Goal: Task Accomplishment & Management: Use online tool/utility

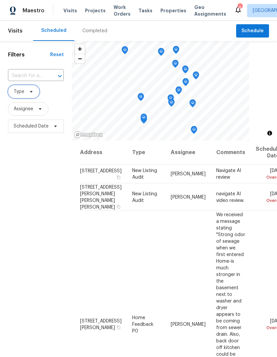
click at [30, 93] on icon at bounding box center [31, 91] width 5 height 5
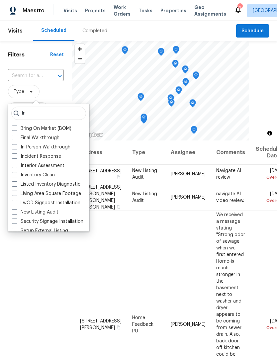
type input "In"
click at [69, 145] on label "In-Person Walkthrough" at bounding box center [41, 147] width 58 height 7
click at [16, 145] on input "In-Person Walkthrough" at bounding box center [14, 146] width 4 height 4
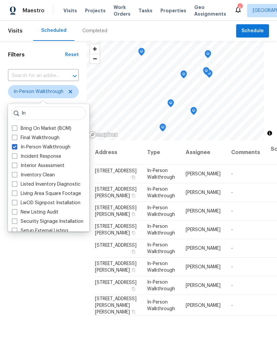
click at [74, 145] on div "In-Person Walkthrough" at bounding box center [48, 147] width 77 height 9
click at [67, 148] on label "In-Person Walkthrough" at bounding box center [41, 147] width 58 height 7
click at [16, 148] on input "In-Person Walkthrough" at bounding box center [14, 146] width 4 height 4
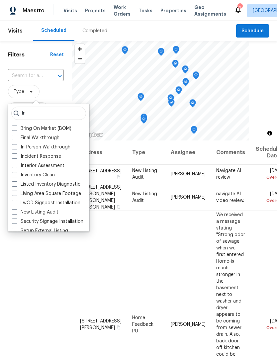
click at [63, 150] on label "In-Person Walkthrough" at bounding box center [41, 147] width 58 height 7
click at [16, 148] on input "In-Person Walkthrough" at bounding box center [14, 146] width 4 height 4
checkbox input "true"
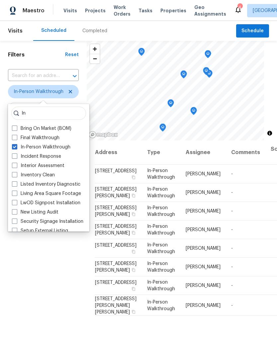
click at [40, 301] on div "Filters Reset ​ In-Person Walkthrough Assignee Scheduled Date" at bounding box center [43, 233] width 87 height 385
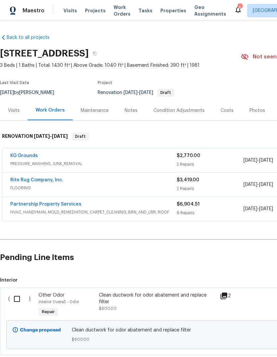
click at [21, 111] on div "Visits" at bounding box center [14, 111] width 28 height 20
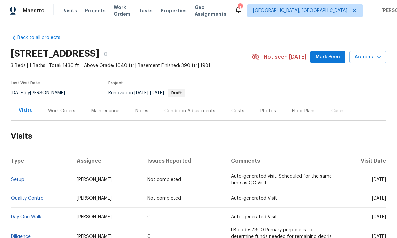
click at [140, 112] on div "Notes" at bounding box center [141, 110] width 13 height 7
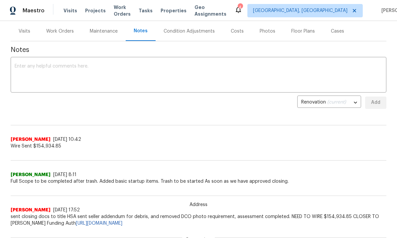
scroll to position [79, 0]
click at [203, 66] on textarea at bounding box center [198, 75] width 367 height 23
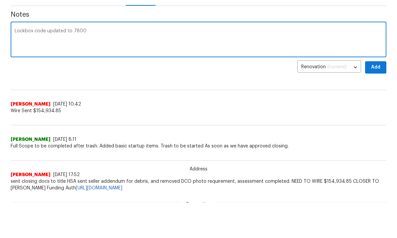
type textarea "Lockbox code updated to 7800"
click at [277, 97] on button "Add" at bounding box center [375, 103] width 21 height 12
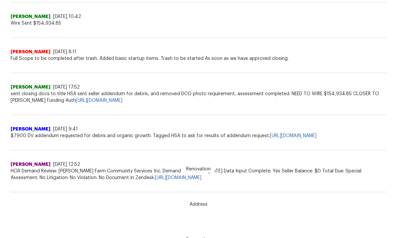
scroll to position [199, 0]
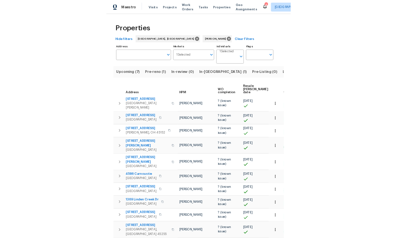
scroll to position [0, 46]
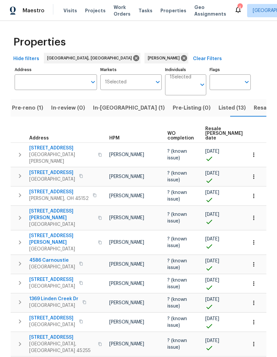
click at [271, 341] on div "Properties Hide filters [GEOGRAPHIC_DATA], [GEOGRAPHIC_DATA] [PERSON_NAME] Clea…" at bounding box center [138, 349] width 277 height 657
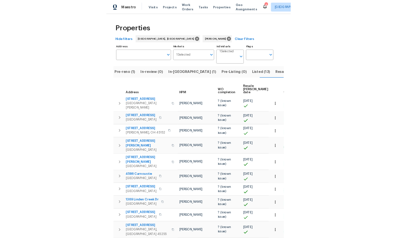
scroll to position [0, 0]
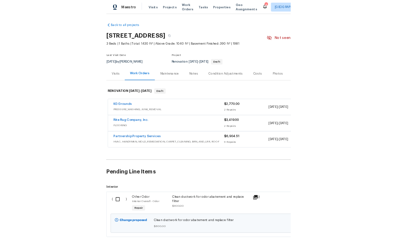
scroll to position [19, 0]
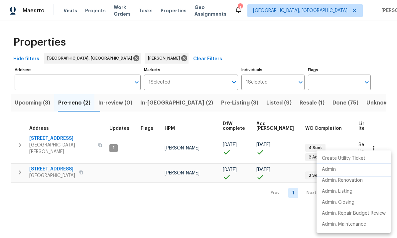
click at [351, 170] on li "Admin" at bounding box center [353, 169] width 74 height 11
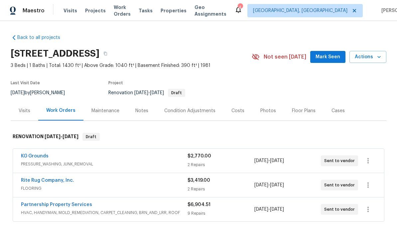
click at [188, 114] on div "Condition Adjustments" at bounding box center [189, 111] width 67 height 20
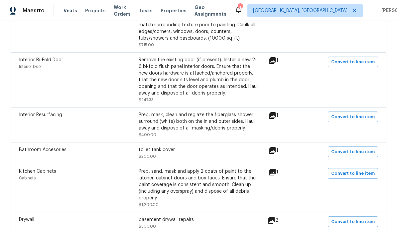
scroll to position [274, 0]
